Goal: Information Seeking & Learning: Get advice/opinions

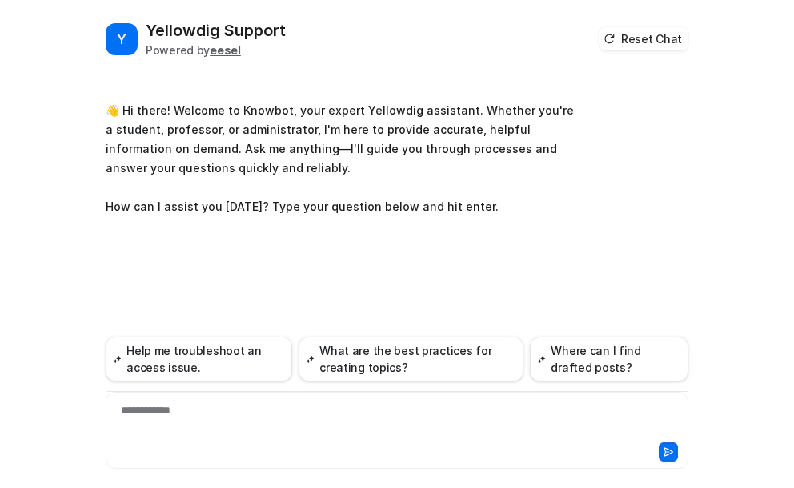
click at [209, 415] on div "**********" at bounding box center [397, 420] width 575 height 37
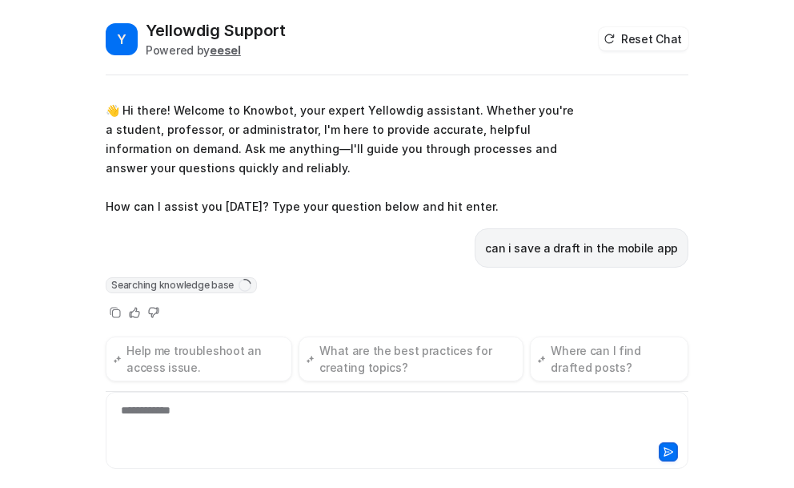
scroll to position [5, 0]
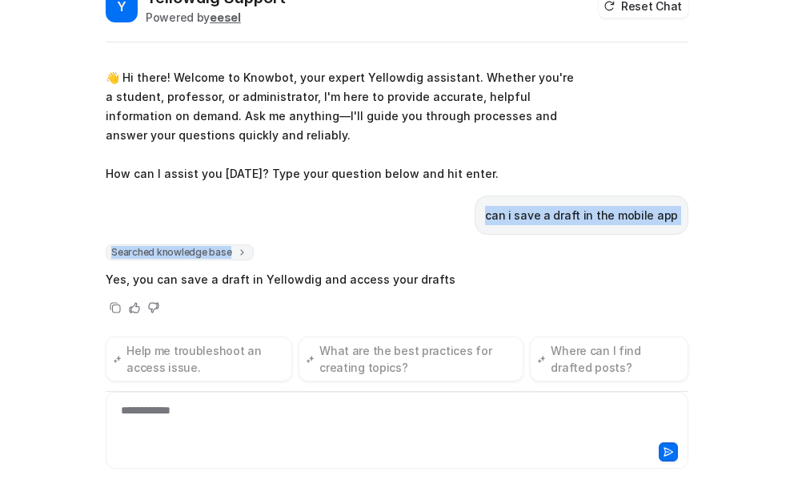
drag, startPoint x: 490, startPoint y: 240, endPoint x: 684, endPoint y: 245, distance: 193.9
click at [684, 245] on div "**********" at bounding box center [397, 220] width 609 height 469
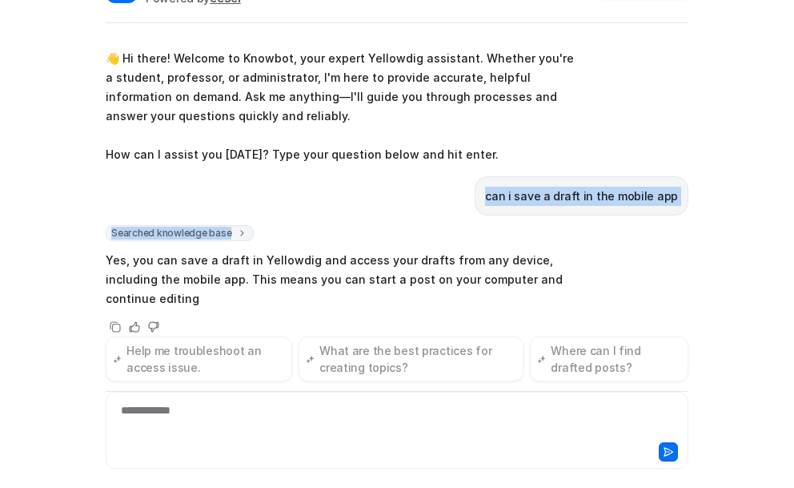
scroll to position [59, 0]
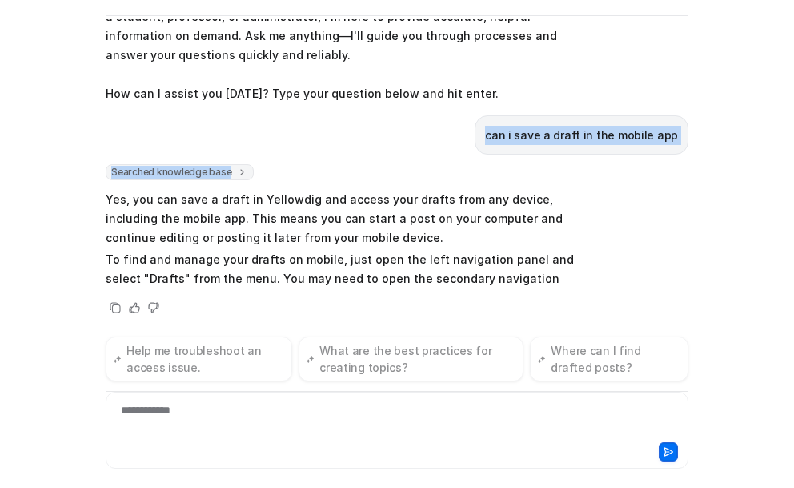
click at [55, 200] on div "Y Yellowdig Support Powered by eesel Reset Chat 👋 Hi there! Welcome to Knowbot,…" at bounding box center [397, 244] width 794 height 488
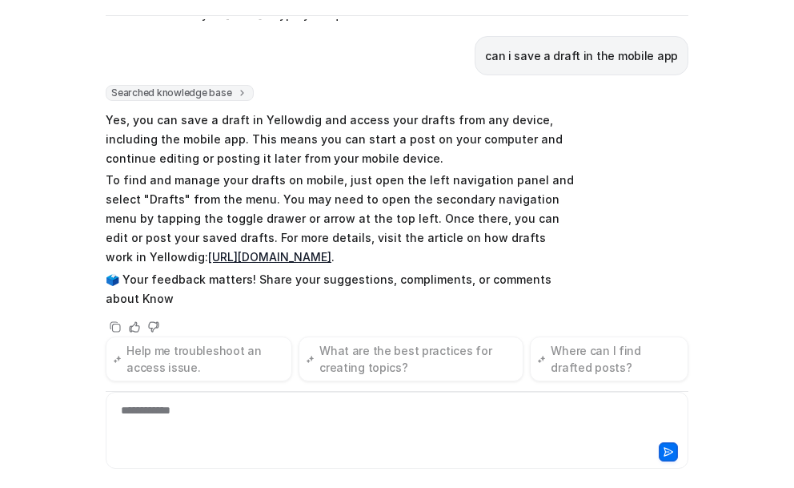
scroll to position [152, 0]
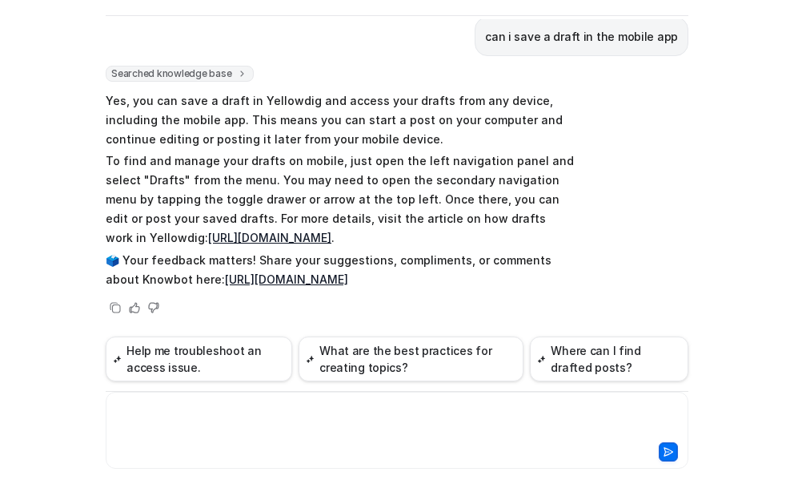
click at [164, 416] on div at bounding box center [397, 420] width 575 height 37
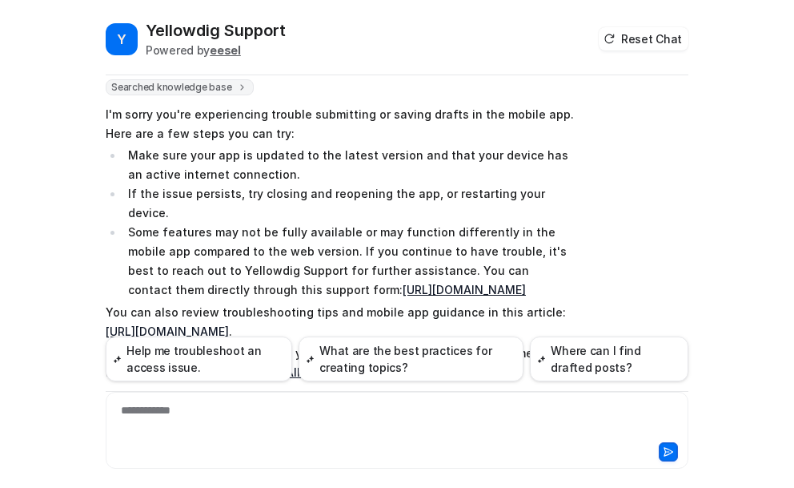
scroll to position [581, 0]
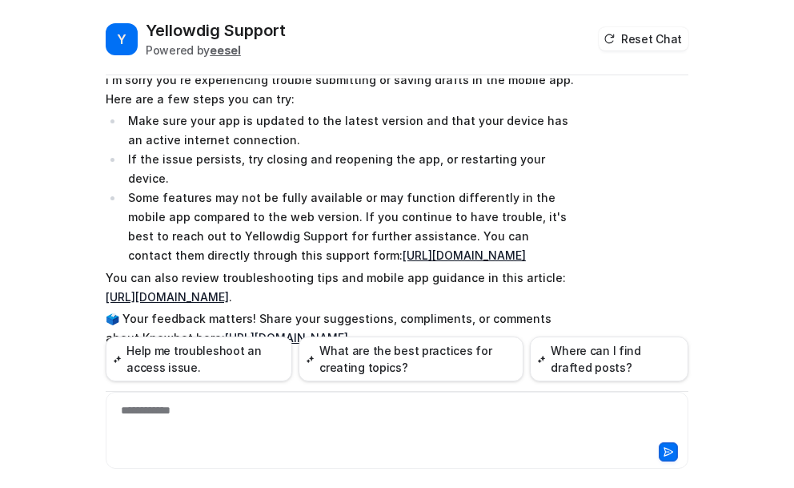
click at [229, 290] on link "[URL][DOMAIN_NAME]" at bounding box center [167, 297] width 123 height 14
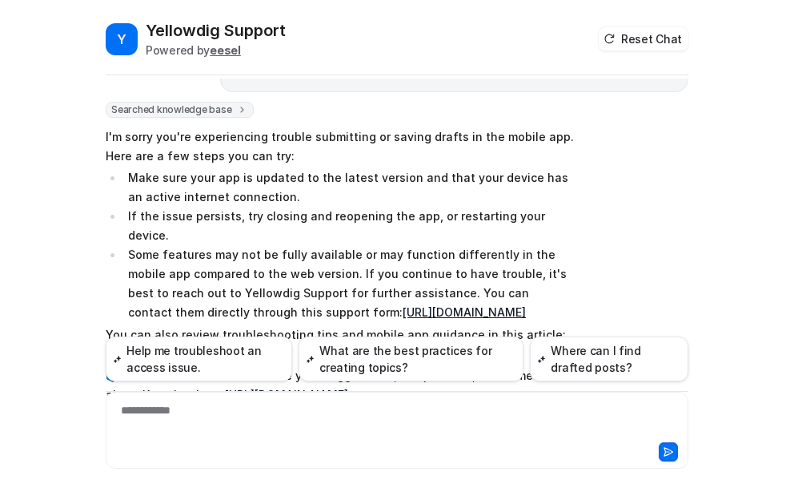
scroll to position [501, 0]
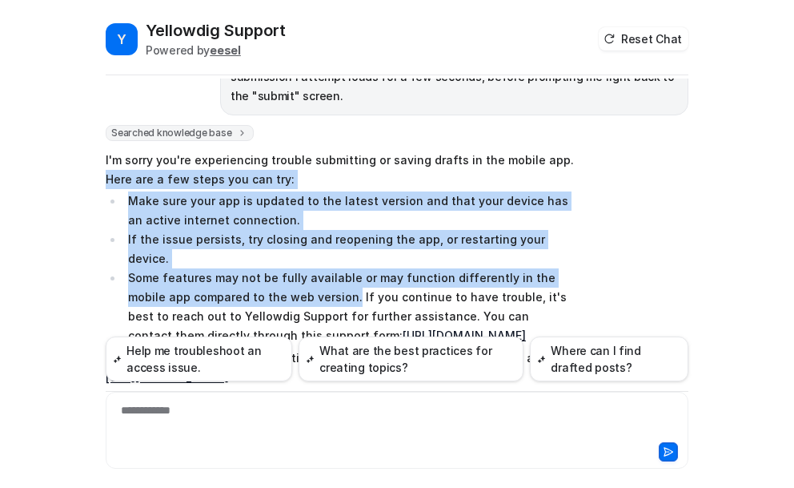
drag, startPoint x: 101, startPoint y: 176, endPoint x: 306, endPoint y: 278, distance: 228.9
click at [306, 278] on span "I'm sorry you're experiencing trouble submitting or saving drafts in the mobile…" at bounding box center [340, 289] width 469 height 284
copy span "Here are a few steps you can try: Make sure your app is updated to the latest v…"
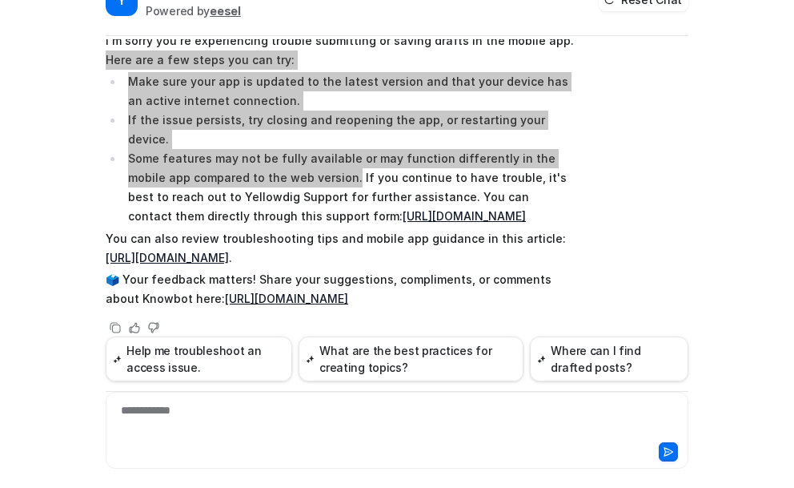
scroll to position [59, 0]
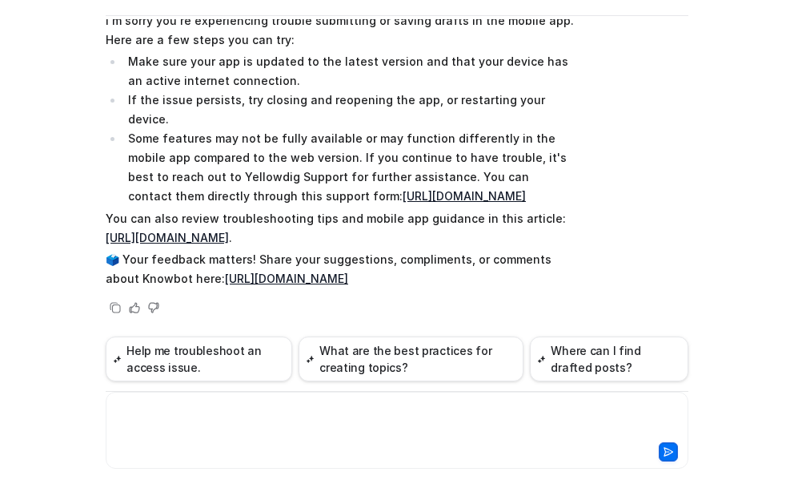
click at [231, 422] on div at bounding box center [397, 420] width 575 height 37
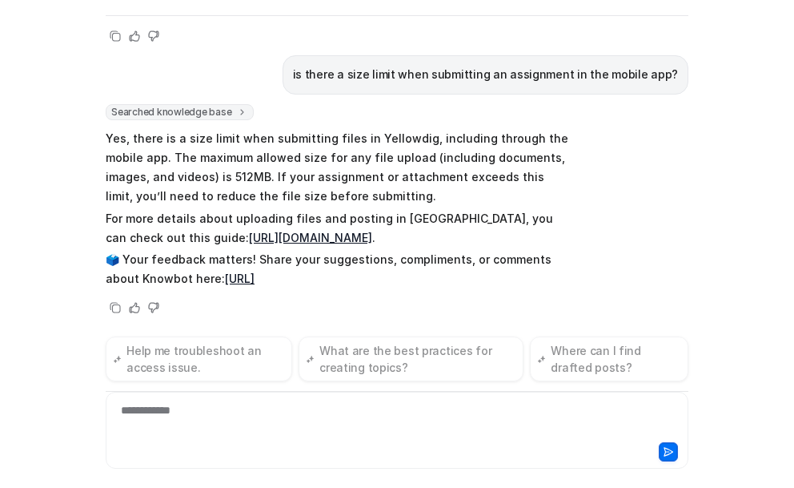
scroll to position [871, 0]
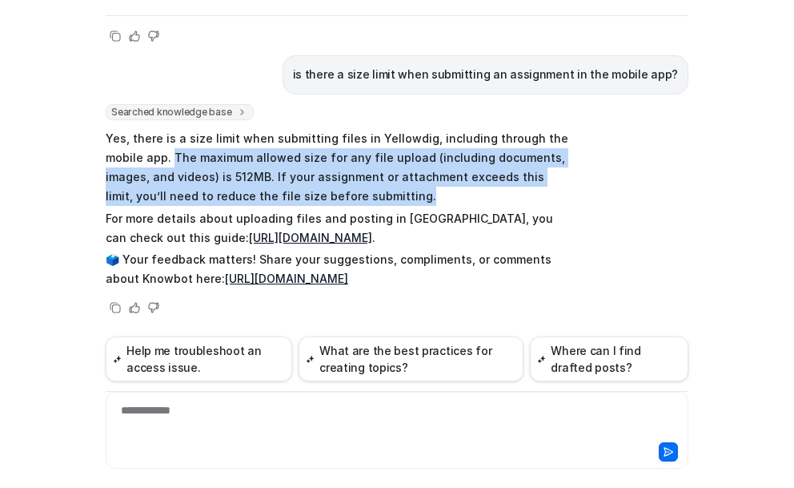
drag, startPoint x: 127, startPoint y: 137, endPoint x: 309, endPoint y: 181, distance: 187.8
click at [309, 181] on p "Yes, there is a size limit when submitting files in Yellowdig, including throug…" at bounding box center [340, 167] width 469 height 77
copy p "The maximum allowed size for any file upload (including documents, images, and …"
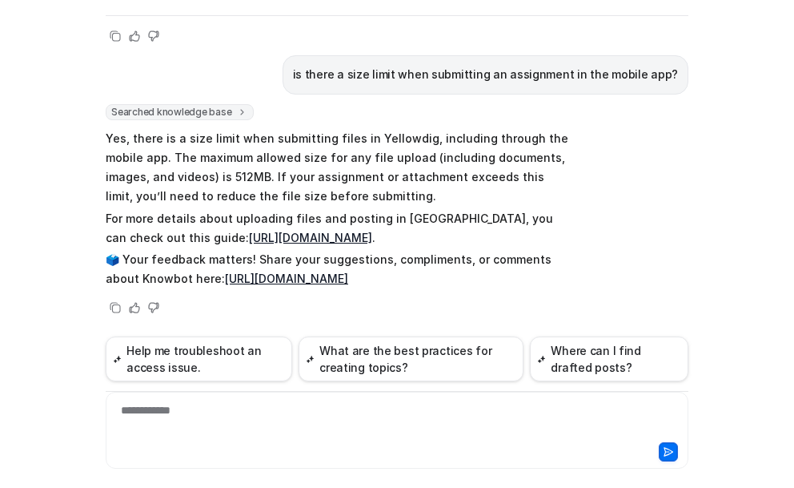
click at [164, 400] on div "**********" at bounding box center [397, 430] width 583 height 77
click at [159, 410] on div at bounding box center [397, 420] width 575 height 37
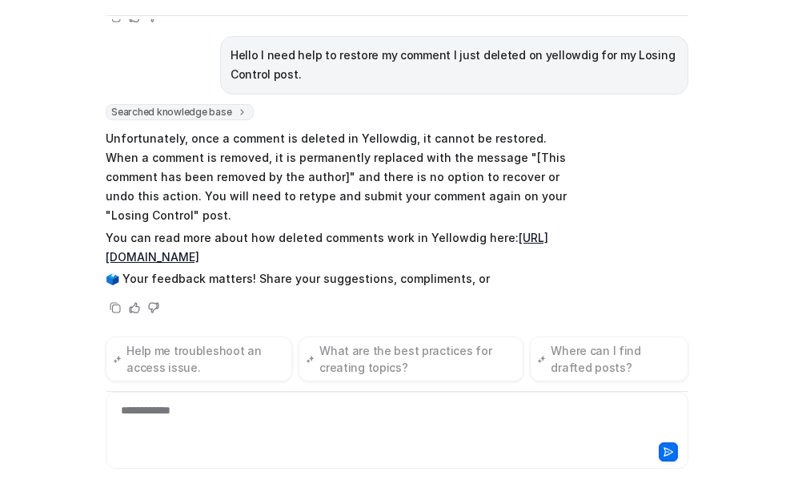
scroll to position [1181, 0]
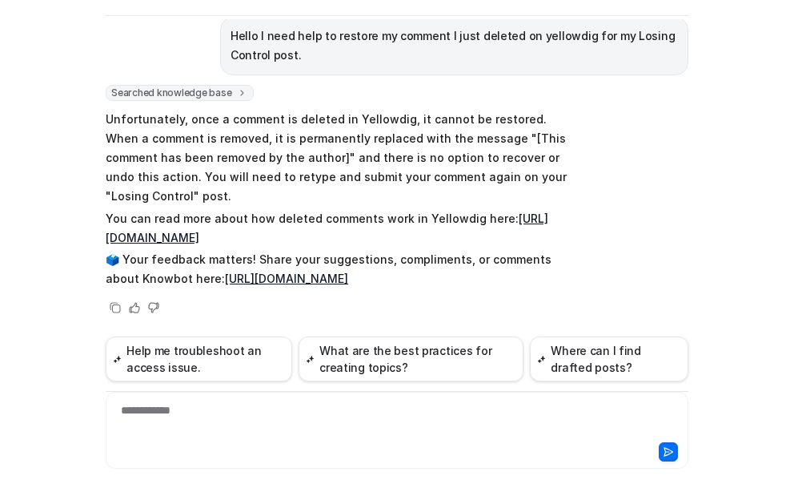
click at [204, 223] on link "[URL][DOMAIN_NAME]" at bounding box center [327, 227] width 443 height 33
